Goal: Book appointment/travel/reservation

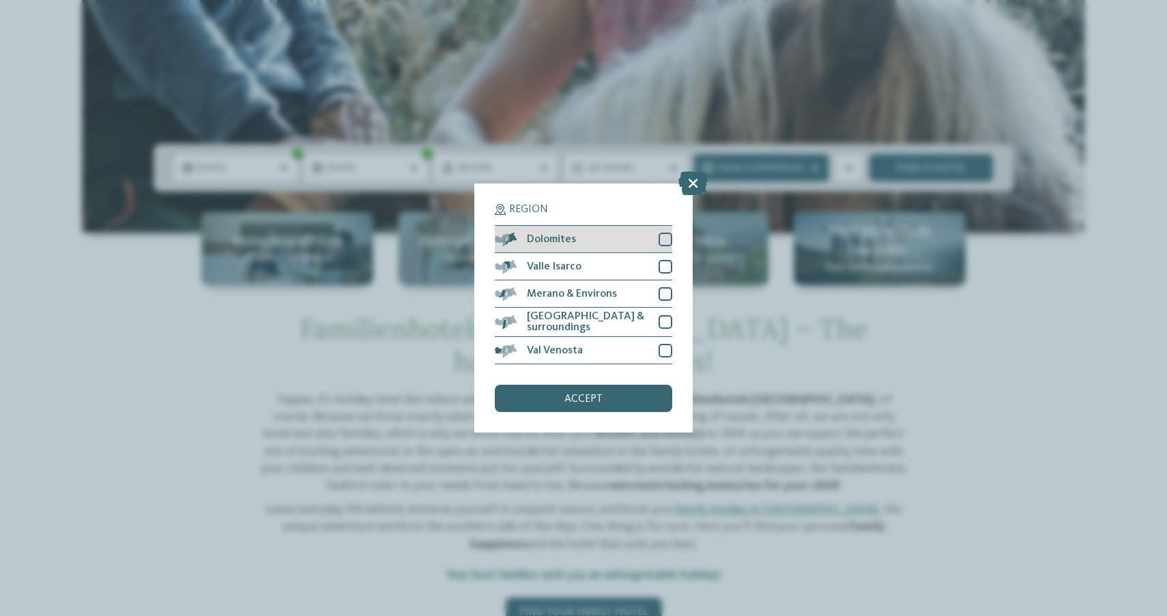
click at [590, 226] on div "Dolomites" at bounding box center [583, 239] width 177 height 27
click at [586, 394] on span "accept" at bounding box center [583, 399] width 38 height 11
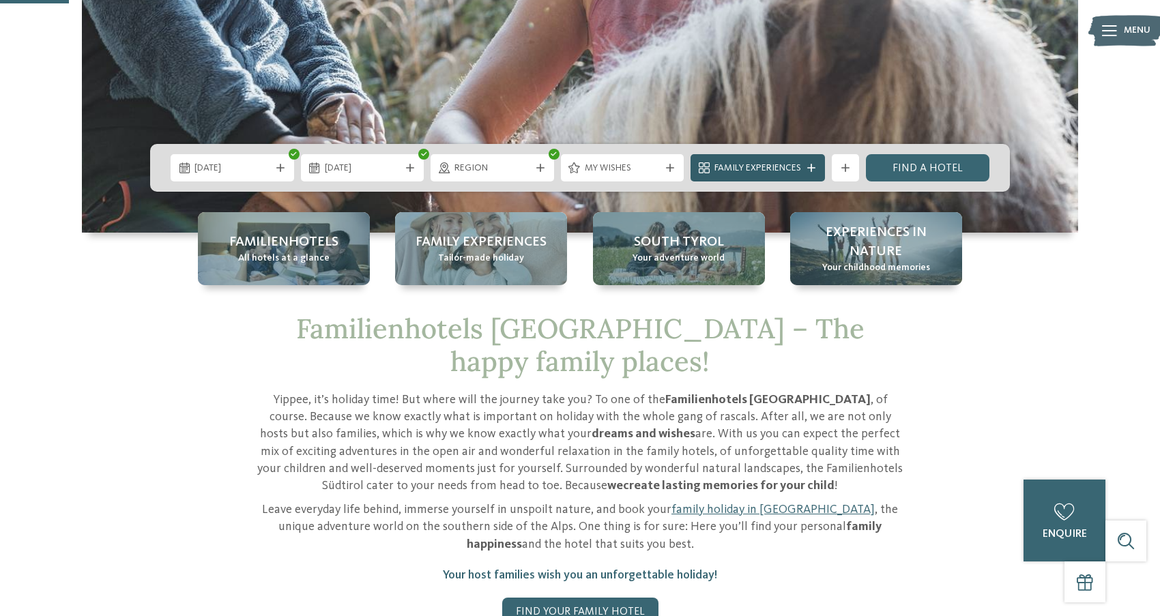
click at [772, 175] on span "Family Experiences" at bounding box center [758, 169] width 87 height 14
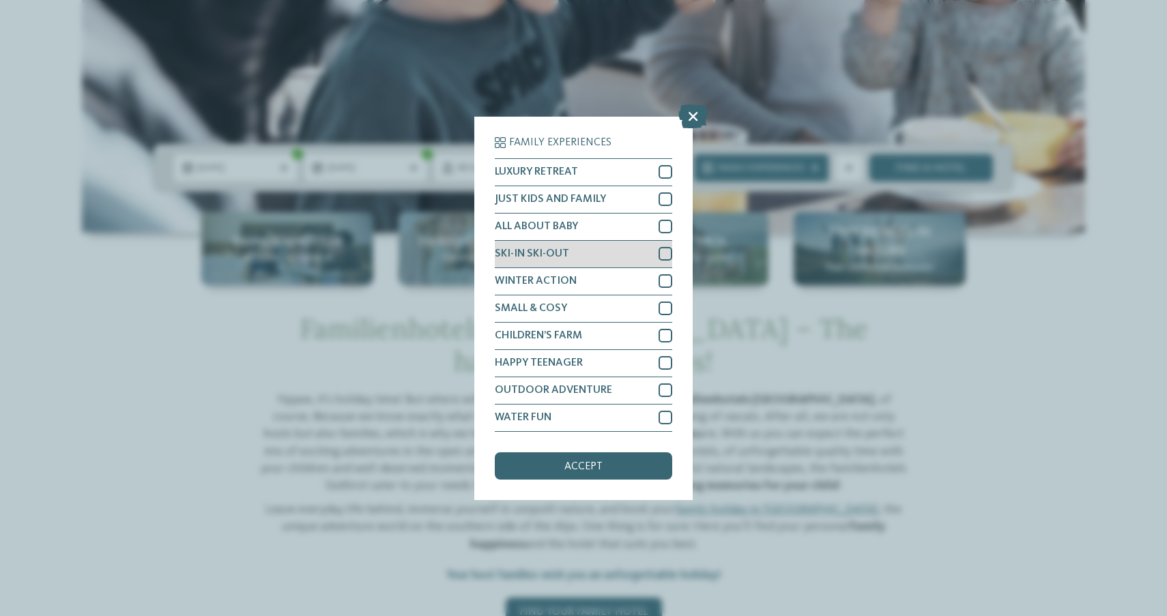
click at [535, 248] on span "SKI-IN SKI-OUT" at bounding box center [532, 253] width 74 height 11
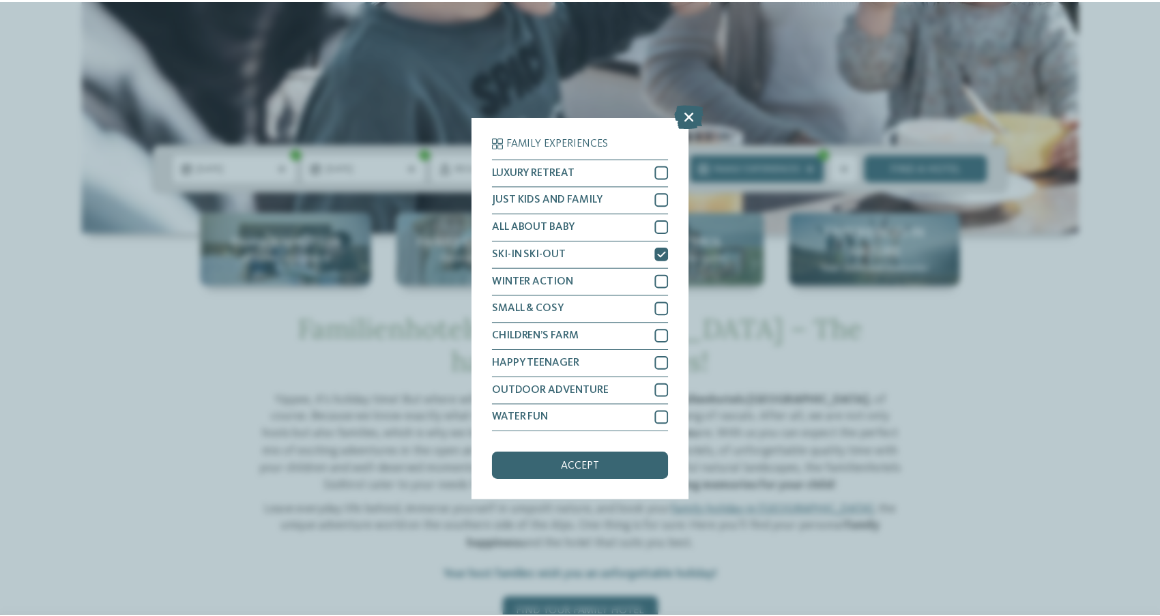
scroll to position [40, 0]
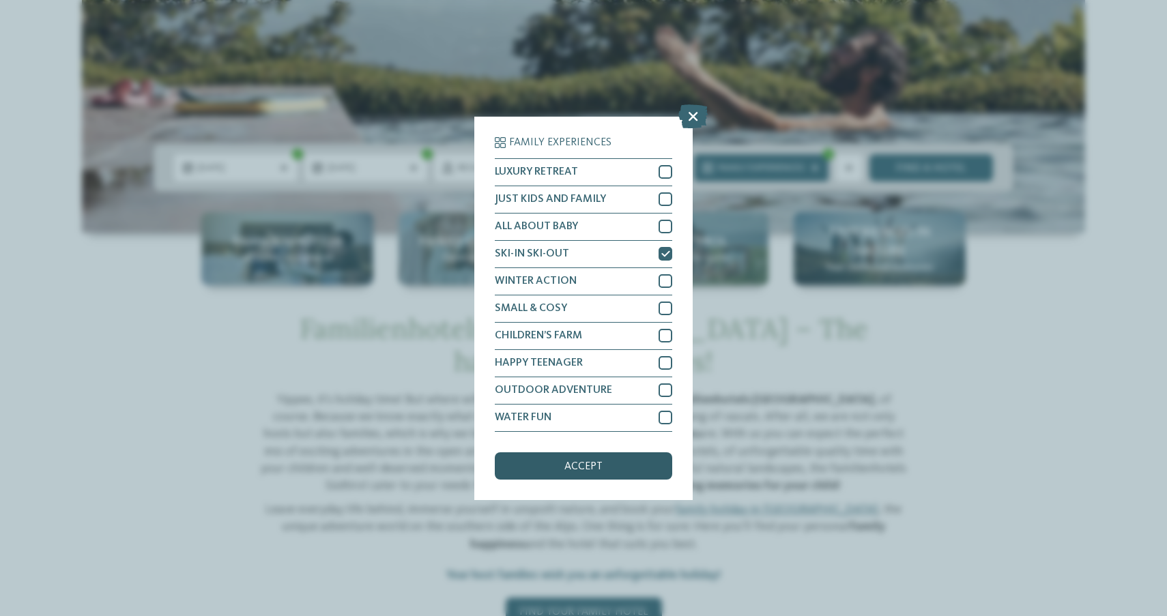
click at [605, 452] on div "accept" at bounding box center [583, 465] width 177 height 27
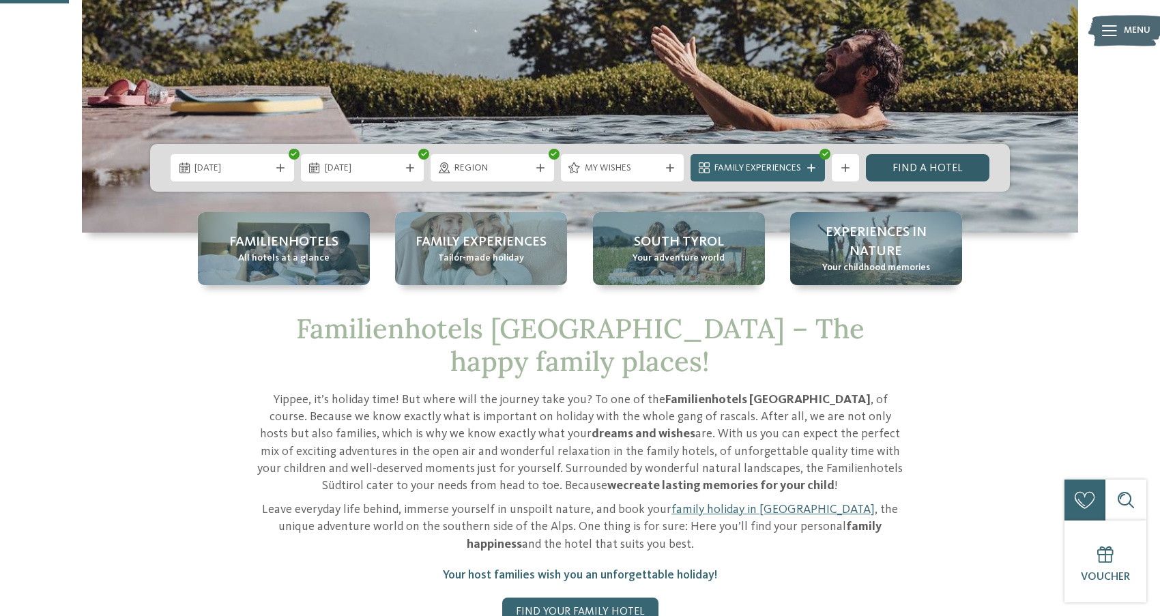
click at [931, 169] on link "Find a hotel" at bounding box center [928, 167] width 124 height 27
